Goal: Task Accomplishment & Management: Manage account settings

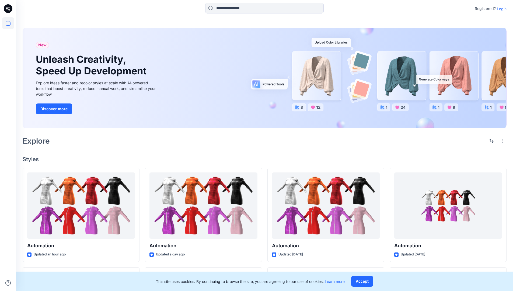
click at [501, 9] on p "Login" at bounding box center [502, 9] width 10 height 6
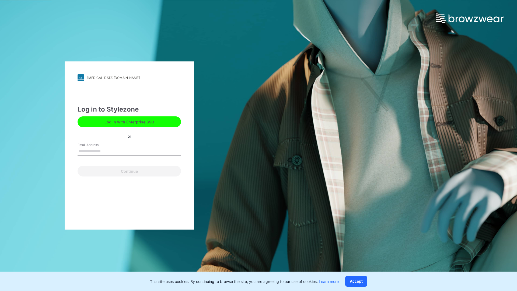
click at [106, 151] on input "Email Address" at bounding box center [129, 151] width 103 height 8
type input "**********"
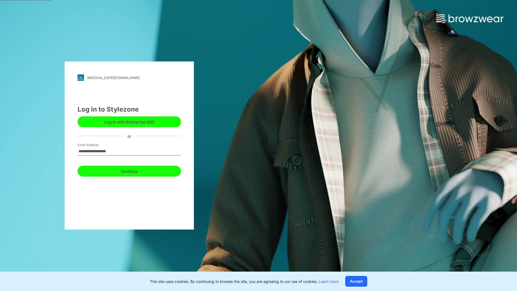
click at [135, 170] on button "Continue" at bounding box center [129, 171] width 103 height 11
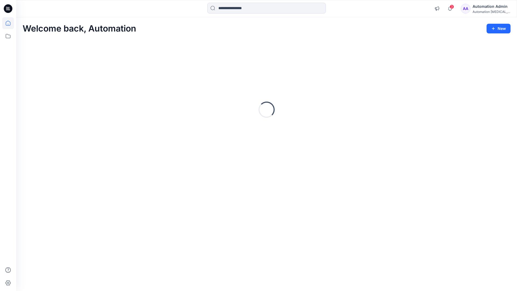
click at [10, 23] on icon at bounding box center [8, 23] width 5 height 5
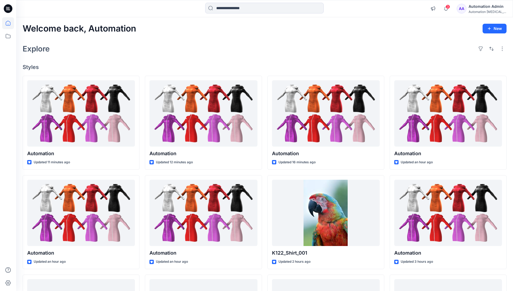
click at [486, 9] on div "Automation Admin" at bounding box center [488, 6] width 38 height 6
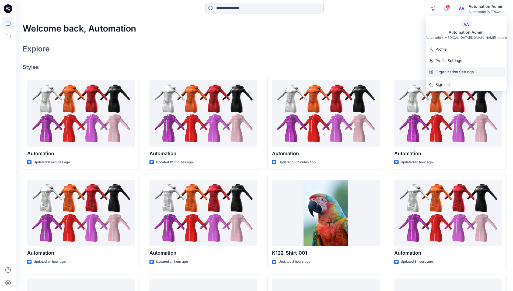
click at [456, 73] on p "Organization Settings" at bounding box center [455, 72] width 38 height 10
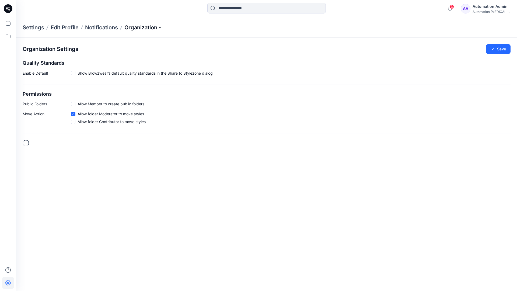
click at [153, 27] on p "Organization" at bounding box center [143, 28] width 38 height 8
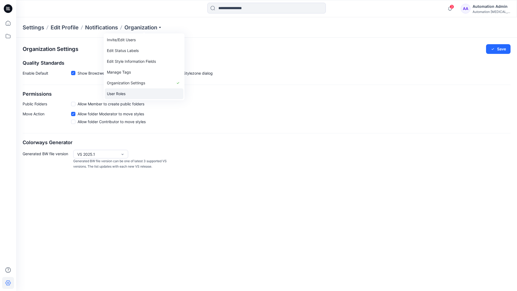
click at [129, 94] on link "User Roles" at bounding box center [144, 93] width 79 height 11
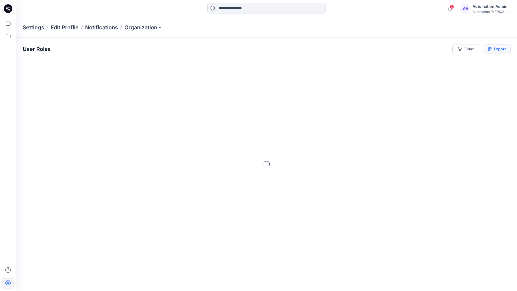
click at [490, 49] on icon at bounding box center [490, 49] width 4 height 4
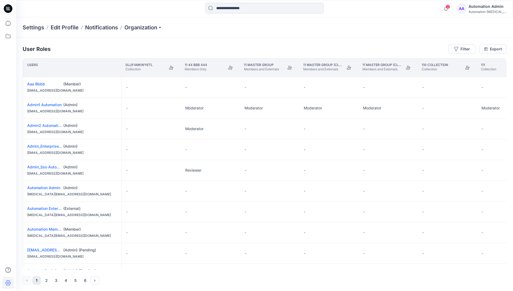
click at [483, 9] on div "Automation Admin" at bounding box center [488, 6] width 38 height 6
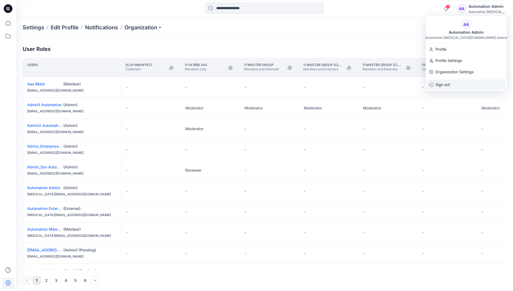
click at [450, 84] on p "Sign out" at bounding box center [443, 84] width 15 height 10
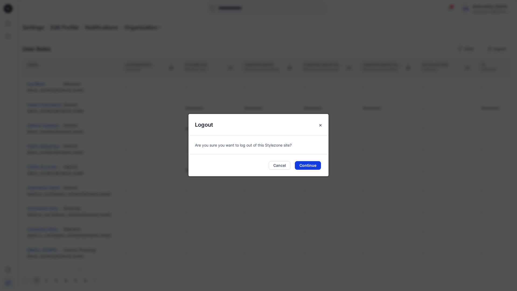
click at [318, 164] on button "Continue" at bounding box center [308, 165] width 26 height 9
